Goal: Transaction & Acquisition: Purchase product/service

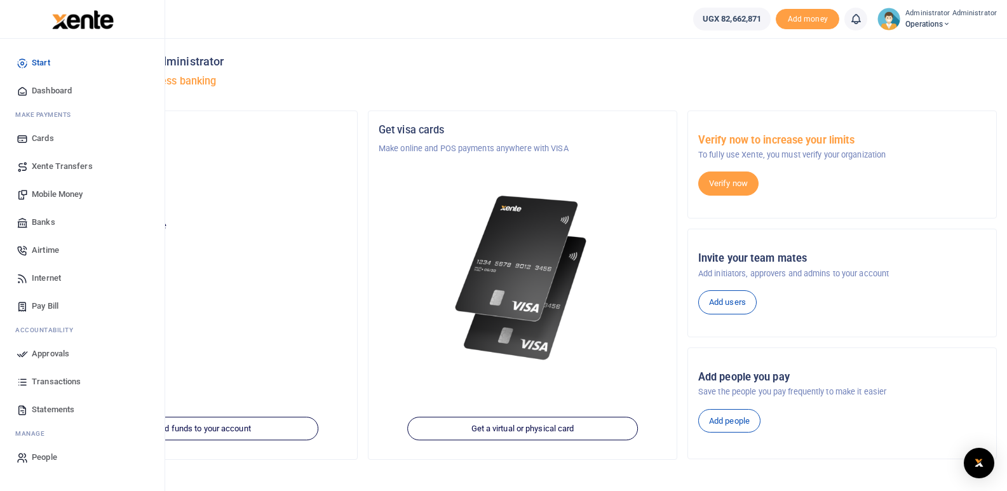
click at [63, 198] on span "Mobile Money" at bounding box center [57, 194] width 51 height 13
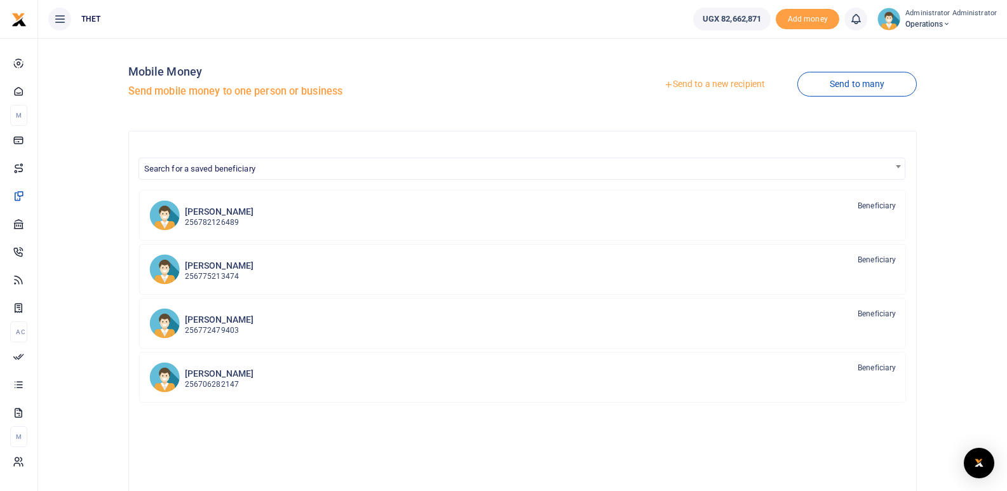
click at [700, 84] on link "Send to a new recipient" at bounding box center [715, 84] width 166 height 23
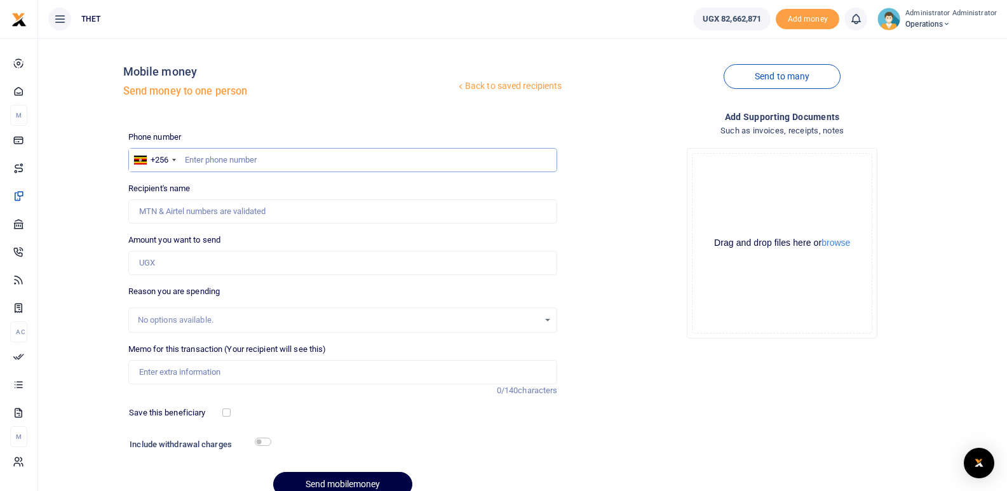
click at [210, 155] on input "text" at bounding box center [343, 160] width 430 height 24
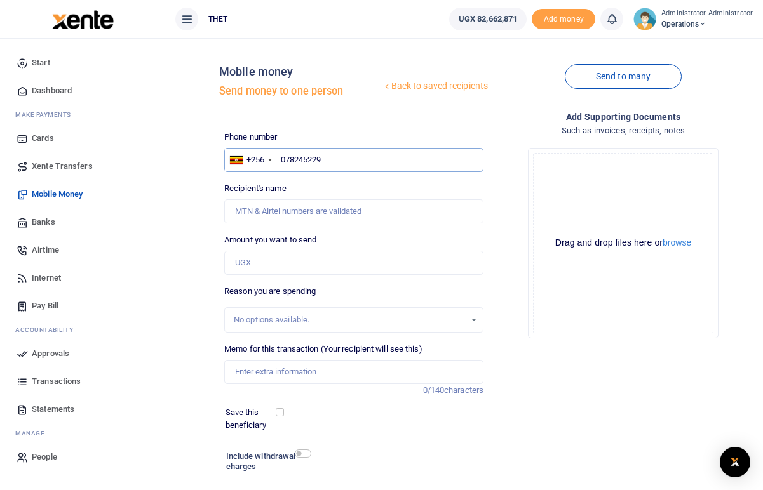
type input "0782452296"
type input "Moderate Tukwasibwe"
type input "0782452296"
click at [503, 186] on div "Drop your files here Drag and drop files here or browse Powered by Uppy" at bounding box center [623, 243] width 259 height 211
click at [325, 214] on input "Found" at bounding box center [353, 212] width 259 height 24
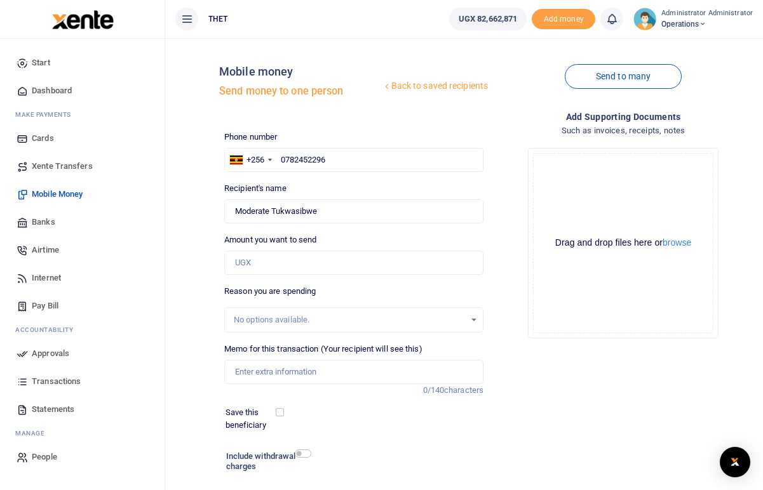
click at [585, 379] on div "Add supporting Documents Such as invoices, receipts, notes Drop your files here…" at bounding box center [623, 320] width 269 height 420
